Goal: Transaction & Acquisition: Purchase product/service

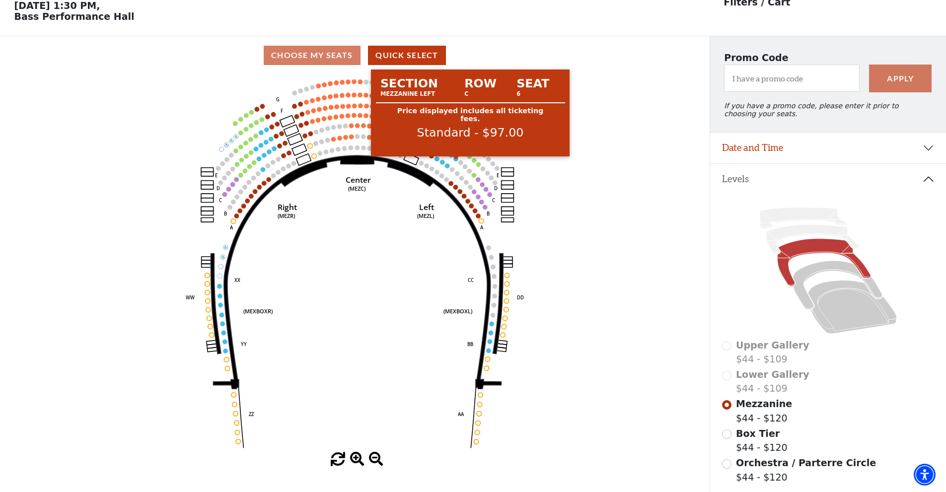
click at [456, 161] on circle at bounding box center [456, 158] width 4 height 4
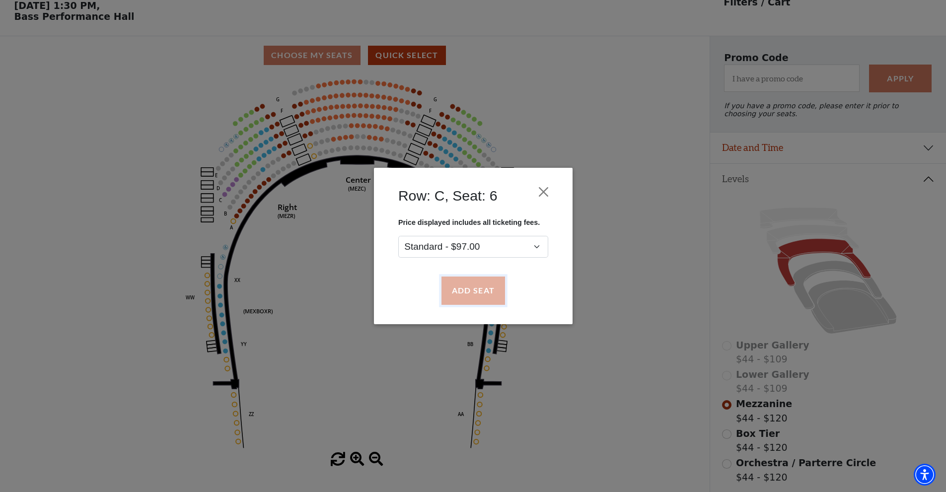
click at [475, 290] on button "Add Seat" at bounding box center [473, 291] width 64 height 28
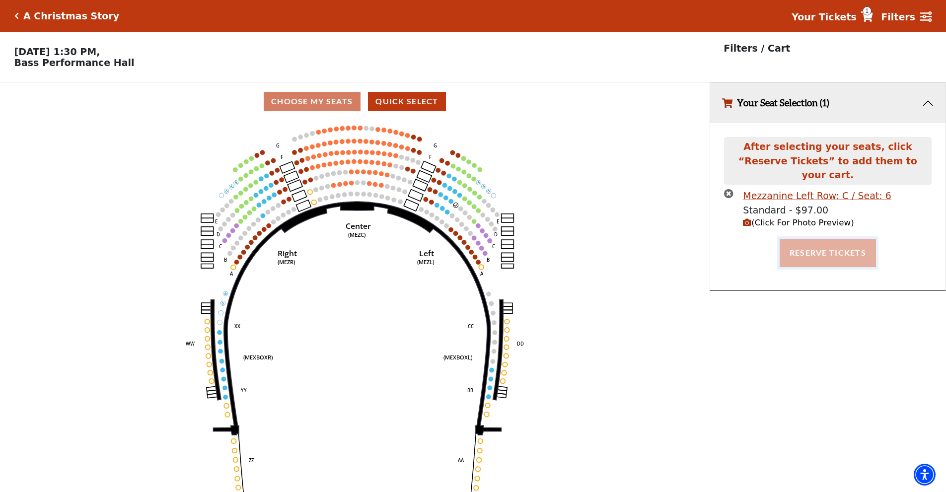
click at [827, 239] on button "Reserve Tickets" at bounding box center [827, 253] width 96 height 28
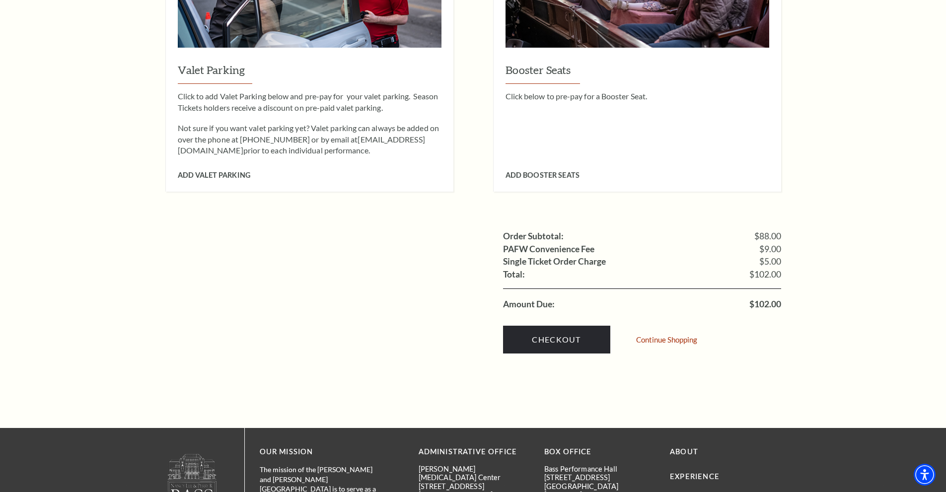
scroll to position [794, 0]
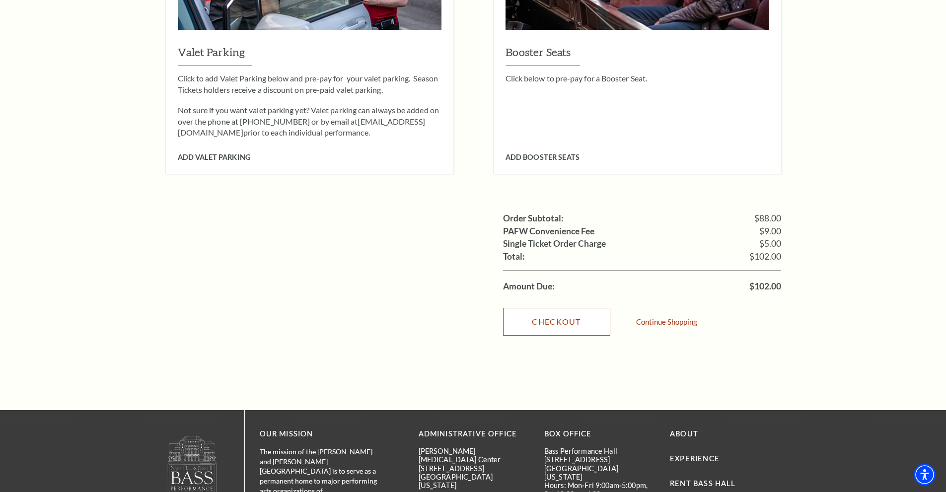
click at [553, 308] on link "Checkout" at bounding box center [556, 322] width 107 height 28
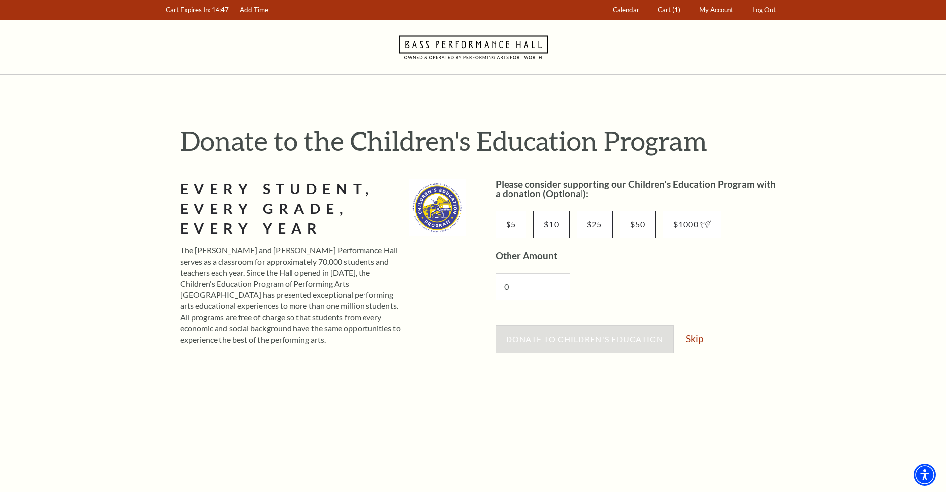
click at [696, 343] on link "Skip" at bounding box center [694, 338] width 17 height 9
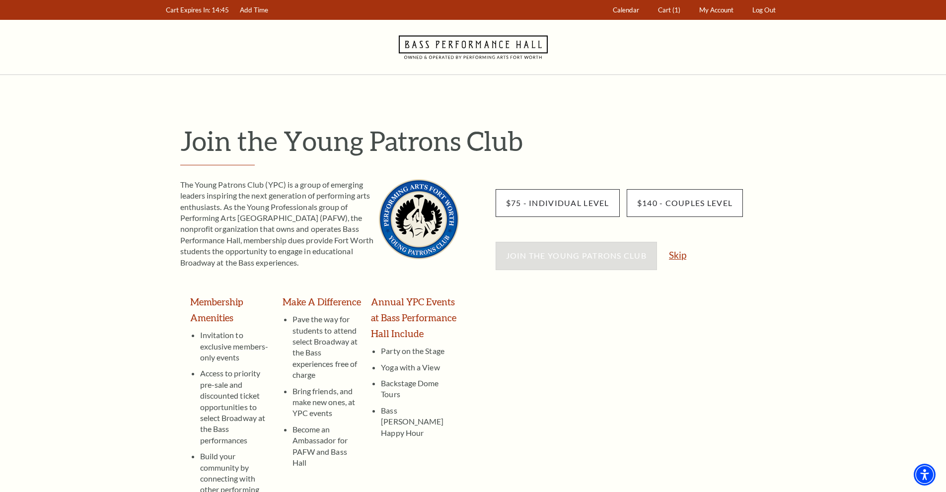
click at [679, 257] on link "Skip" at bounding box center [677, 254] width 17 height 9
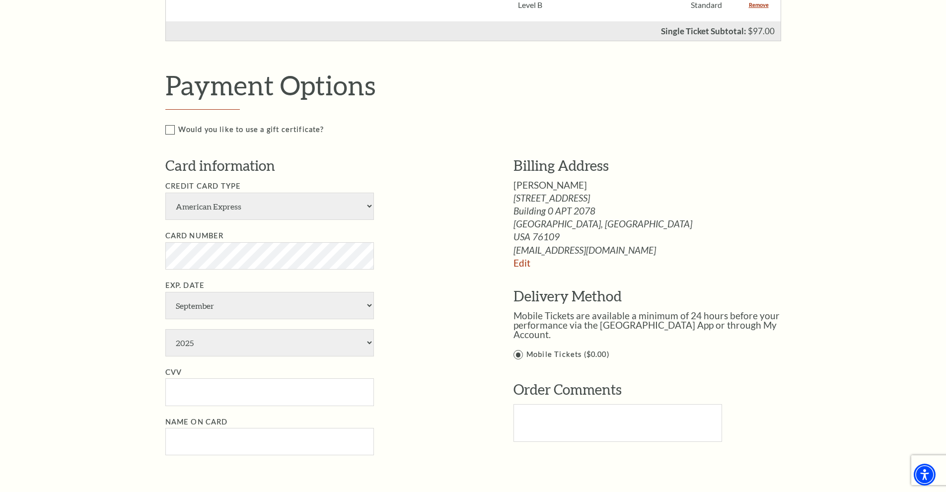
scroll to position [397, 0]
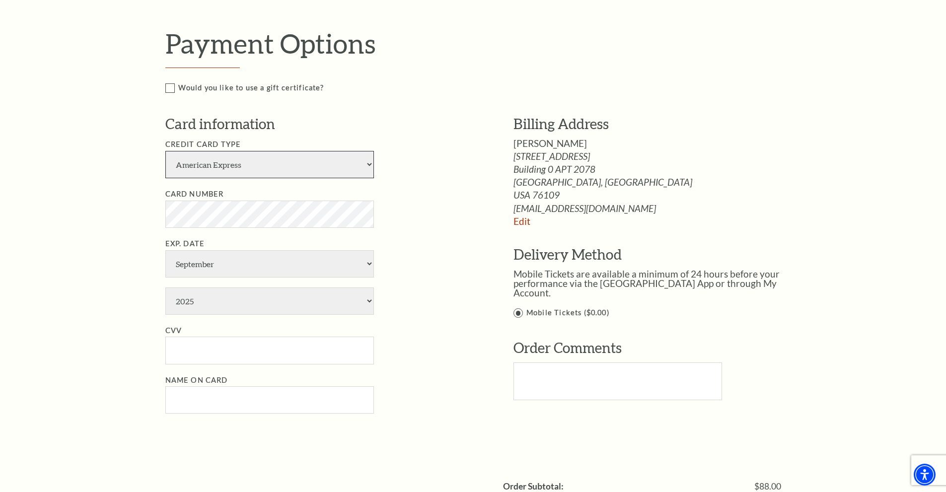
select select "24"
select select "4"
select select "2027"
type input "492"
type input "Zach Sims"
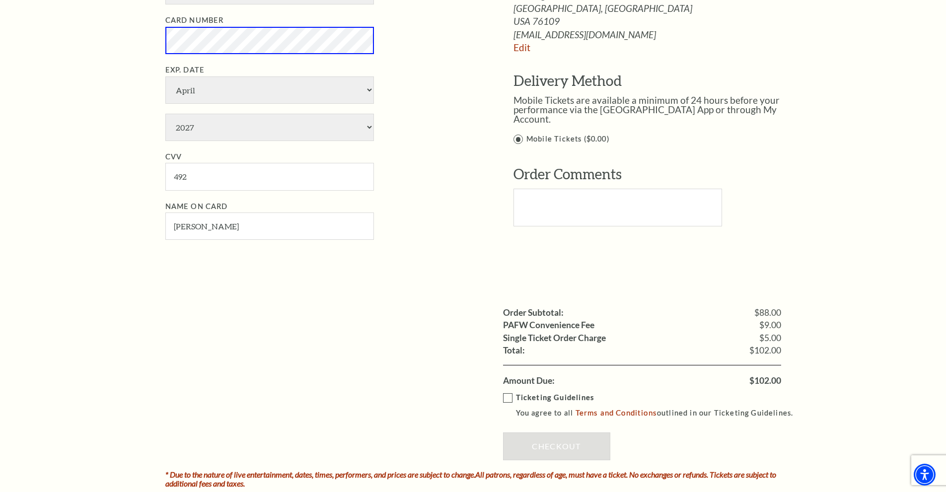
scroll to position [447, 0]
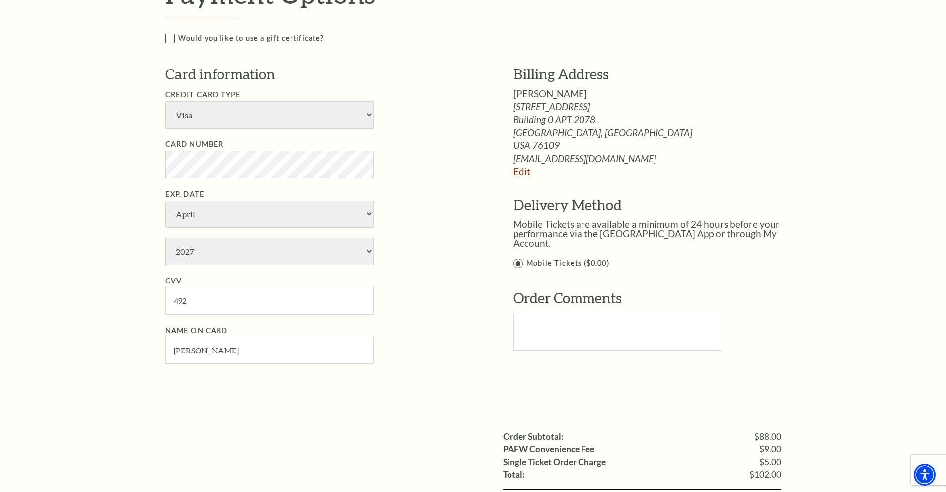
click at [519, 174] on link "Edit" at bounding box center [521, 171] width 17 height 11
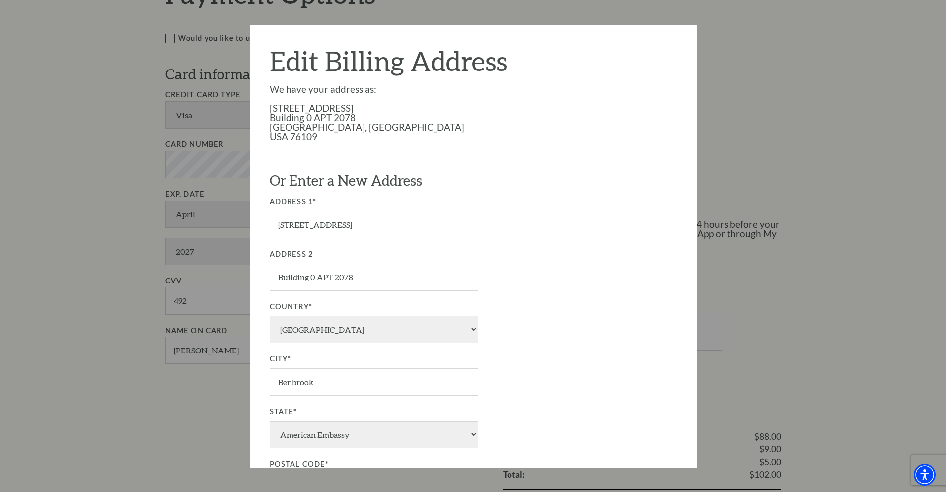
click at [378, 229] on input "5516 Creekwood dr" at bounding box center [374, 224] width 208 height 27
drag, startPoint x: 380, startPoint y: 224, endPoint x: 248, endPoint y: 226, distance: 132.1
click at [248, 226] on div "Payment Options Would you like to use a gift certificate? Gift Certificate Numb…" at bounding box center [483, 186] width 637 height 416
type input "6708 Six j ct"
drag, startPoint x: 383, startPoint y: 277, endPoint x: 190, endPoint y: 279, distance: 193.6
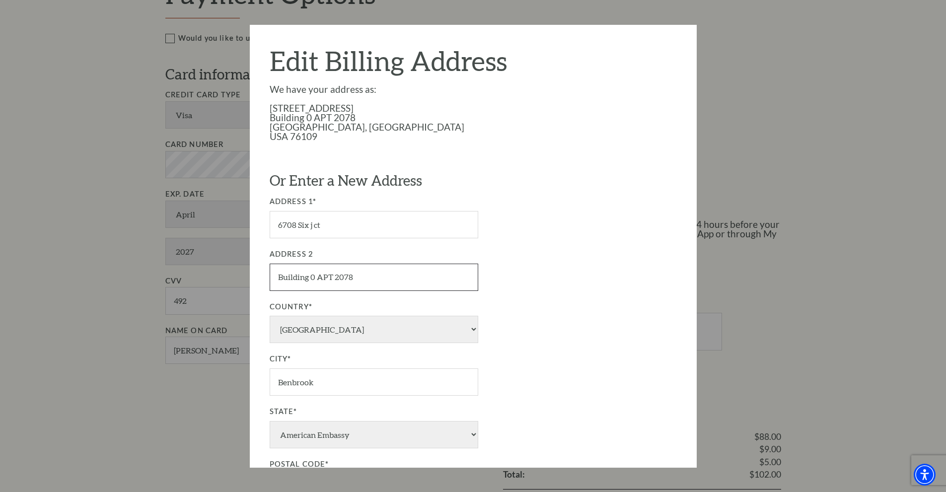
click at [190, 279] on div "Payment Options Would you like to use a gift certificate? Gift Certificate Numb…" at bounding box center [483, 186] width 637 height 416
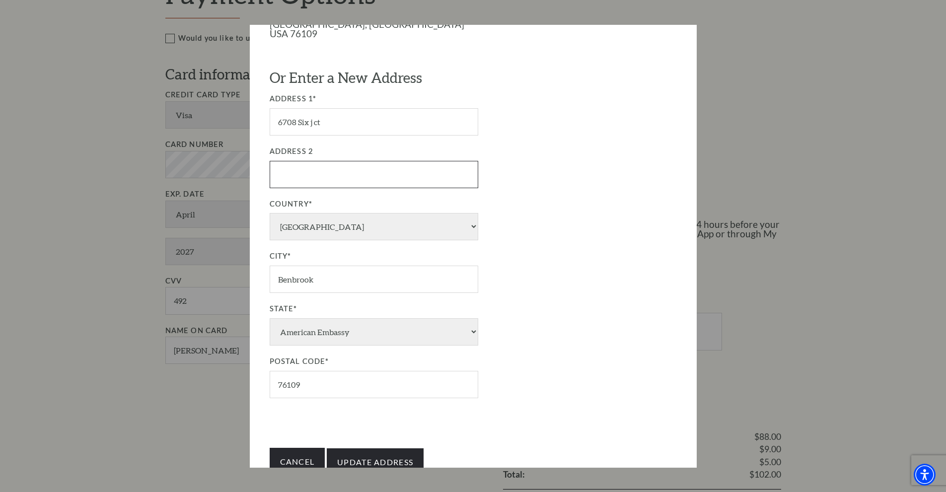
scroll to position [141, 0]
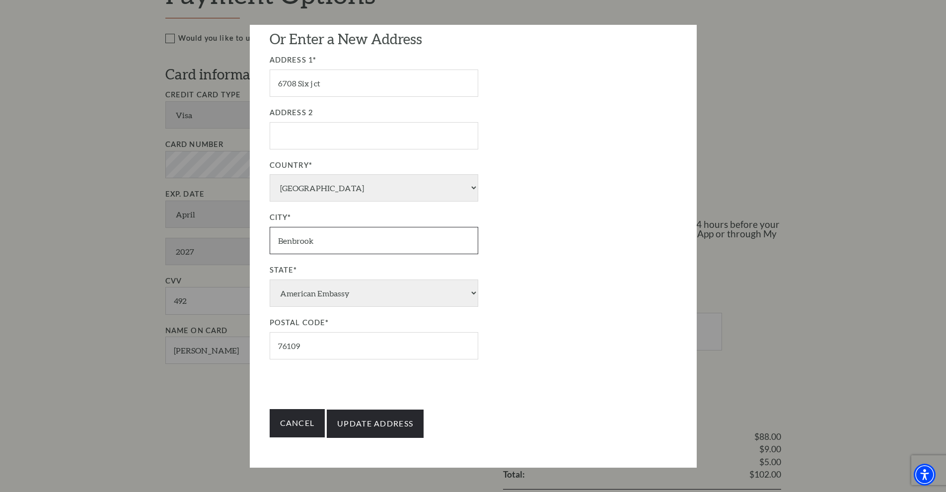
drag, startPoint x: 304, startPoint y: 241, endPoint x: 193, endPoint y: 239, distance: 110.7
click at [193, 239] on div "Payment Options Would you like to use a gift certificate? Gift Certificate Numb…" at bounding box center [483, 186] width 637 height 416
type input "granbury"
drag, startPoint x: 308, startPoint y: 349, endPoint x: 256, endPoint y: 351, distance: 51.7
click at [256, 351] on div "Edit Billing Address We have your address as: 5516 Creekwood dr Building 0 APT …" at bounding box center [473, 246] width 447 height 443
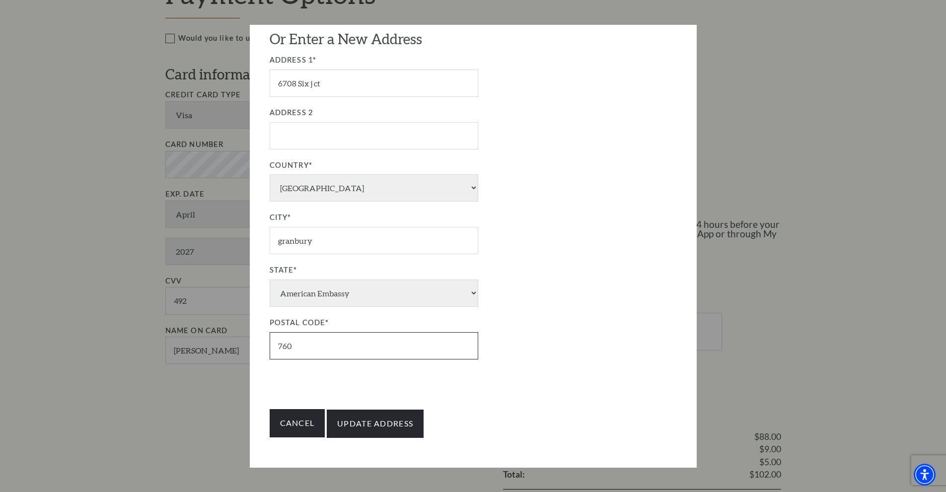
type input "76049"
click at [346, 427] on input "Update Address" at bounding box center [375, 424] width 97 height 28
type input "Update Address"
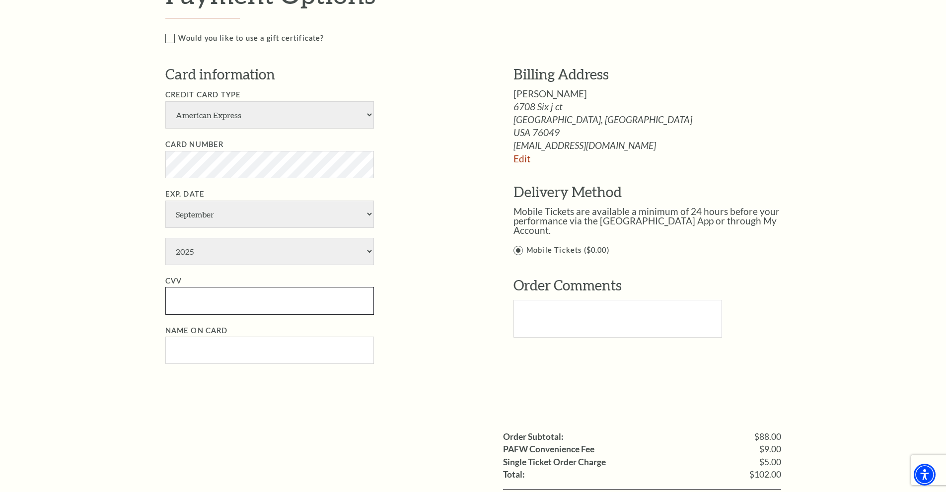
click at [206, 299] on input "CVV" at bounding box center [269, 300] width 208 height 27
select select "24"
select select "4"
select select "2027"
type input "492"
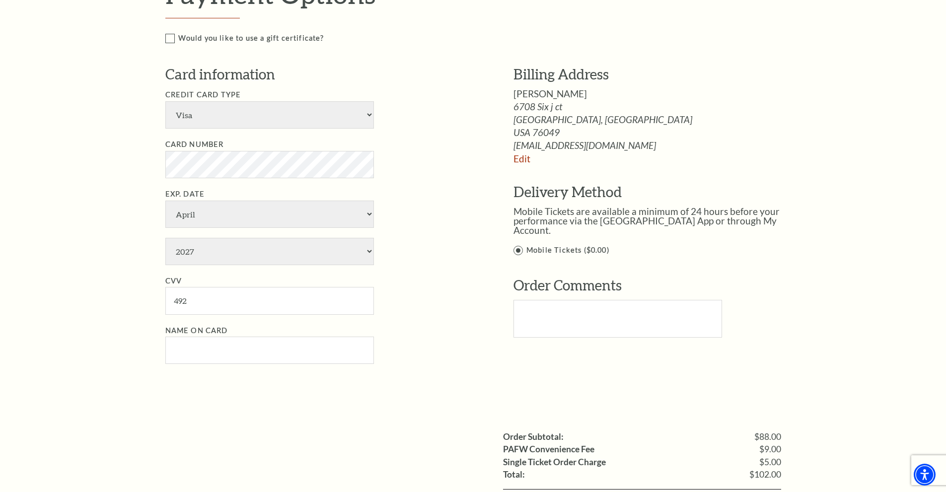
type input "Zach Sims"
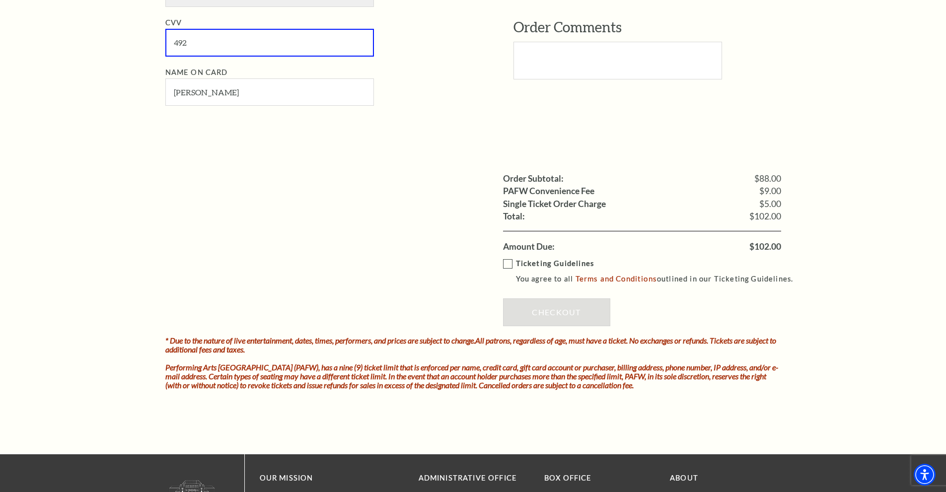
scroll to position [745, 0]
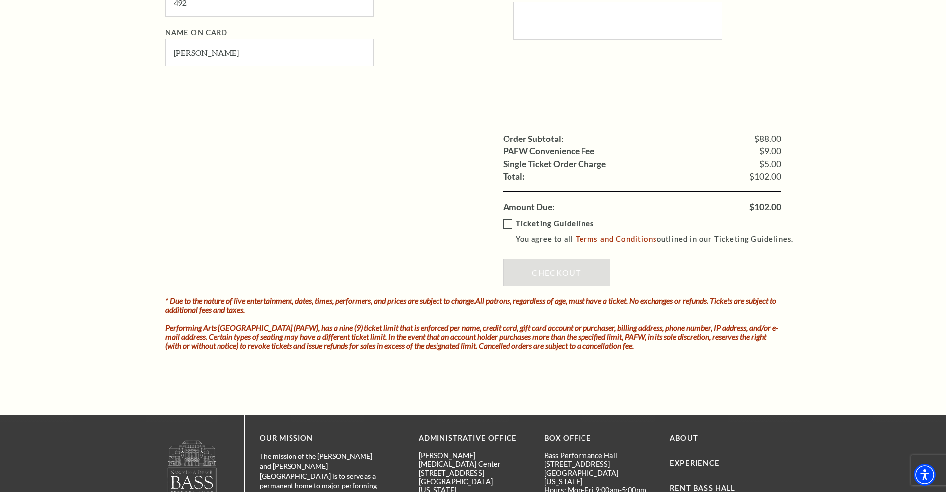
click at [506, 222] on label "Ticketing Guidelines You agree to all Terms and Conditions outlined in our Tick…" at bounding box center [652, 231] width 299 height 27
click at [0, 0] on input "Ticketing Guidelines You agree to all Terms and Conditions outlined in our Tick…" at bounding box center [0, 0] width 0 height 0
click at [567, 274] on link "Checkout" at bounding box center [556, 273] width 107 height 28
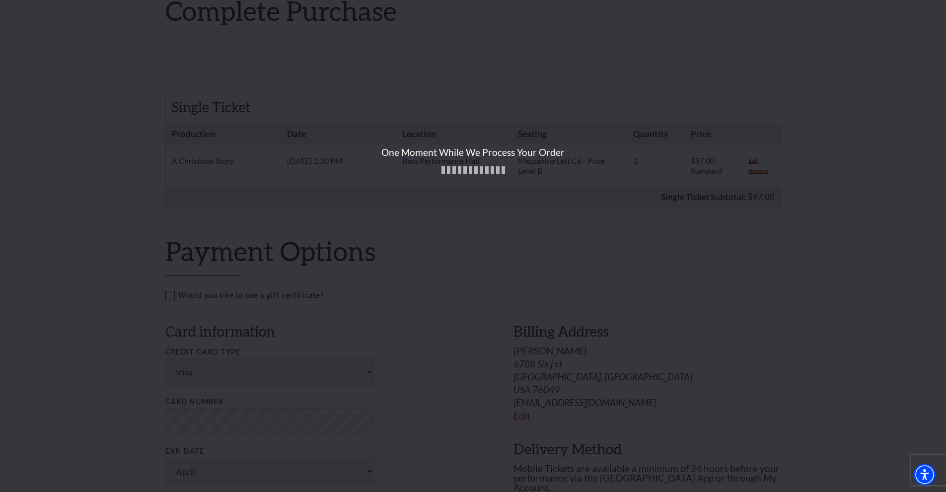
scroll to position [149, 0]
